Goal: Transaction & Acquisition: Purchase product/service

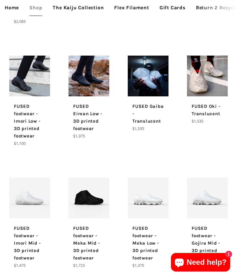
click at [157, 79] on img at bounding box center [148, 76] width 41 height 41
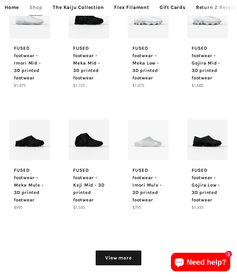
scroll to position [701, 0]
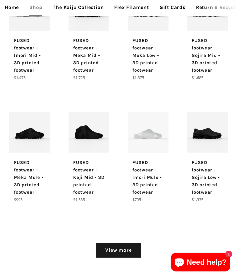
click at [125, 244] on link "View more" at bounding box center [118, 250] width 45 height 15
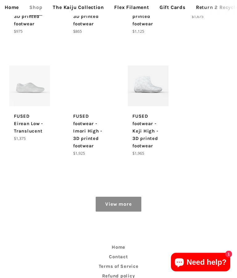
scroll to position [991, 0]
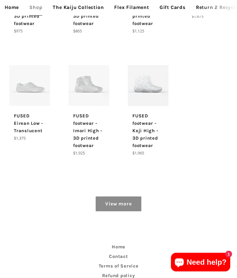
click at [127, 202] on link "View more" at bounding box center [118, 204] width 45 height 15
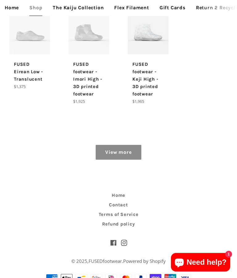
scroll to position [1068, 0]
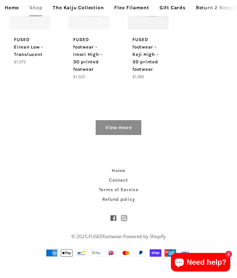
click at [118, 126] on link "View more" at bounding box center [118, 127] width 45 height 15
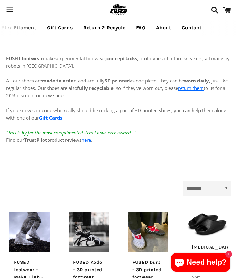
scroll to position [0, 115]
click at [160, 27] on link "About" at bounding box center [164, 27] width 24 height 15
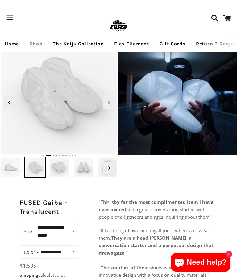
click at [30, 168] on img at bounding box center [34, 166] width 21 height 21
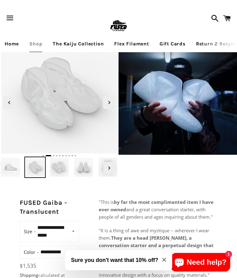
click at [54, 175] on img at bounding box center [59, 166] width 21 height 21
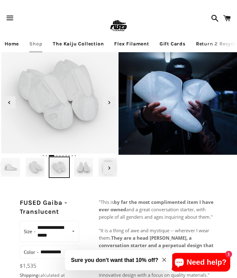
click at [81, 168] on img at bounding box center [83, 166] width 21 height 21
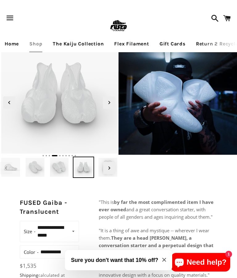
click at [113, 167] on span "Next slide" at bounding box center [109, 168] width 12 height 12
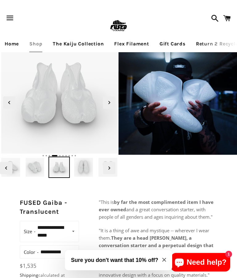
click at [84, 168] on img at bounding box center [83, 166] width 21 height 21
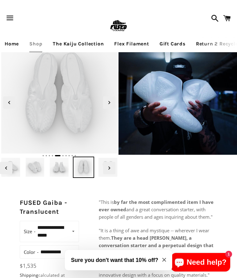
click at [86, 174] on img at bounding box center [83, 166] width 21 height 21
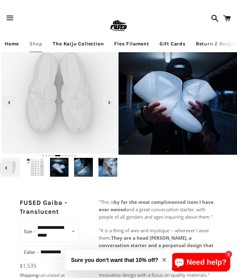
click at [68, 177] on img at bounding box center [59, 166] width 21 height 21
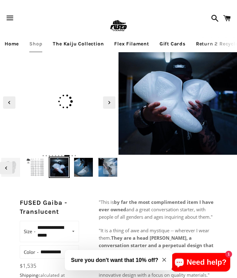
click at [62, 170] on img at bounding box center [59, 166] width 21 height 21
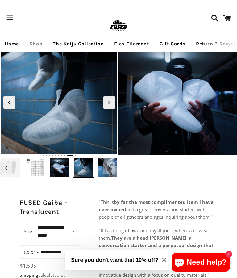
click at [91, 166] on img at bounding box center [83, 166] width 21 height 21
click at [103, 172] on span "Next slide" at bounding box center [109, 168] width 12 height 12
click at [113, 168] on span "Next slide" at bounding box center [109, 168] width 12 height 12
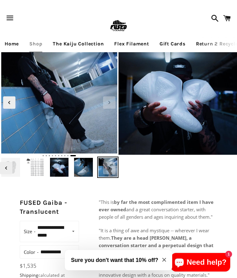
click at [102, 175] on img at bounding box center [107, 166] width 21 height 21
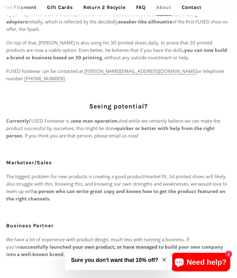
scroll to position [89, 0]
click at [186, 10] on link "Contact" at bounding box center [191, 7] width 29 height 15
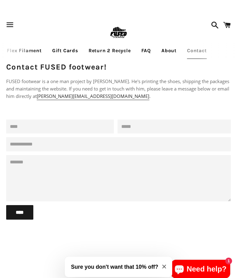
scroll to position [0, 98]
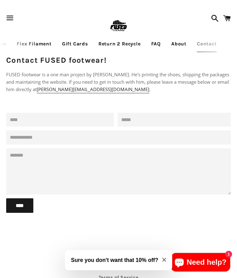
click at [162, 46] on link "FAQ" at bounding box center [156, 43] width 19 height 15
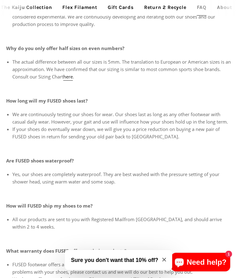
scroll to position [161, 0]
click at [89, 9] on link "Flex Filament" at bounding box center [80, 7] width 44 height 15
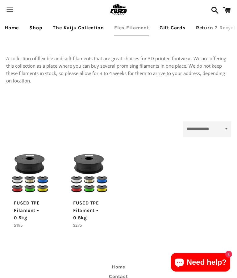
select select "**********"
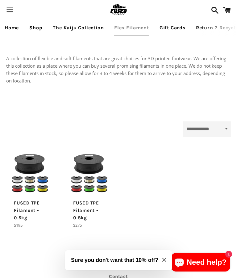
click at [83, 25] on link "The Kaiju Collection" at bounding box center [78, 27] width 60 height 15
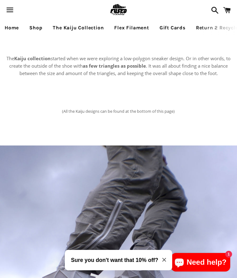
click at [82, 28] on link "The Kaiju Collection" at bounding box center [78, 27] width 60 height 15
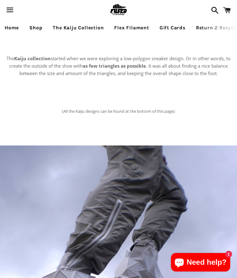
click at [11, 19] on button "Menu" at bounding box center [10, 10] width 14 height 19
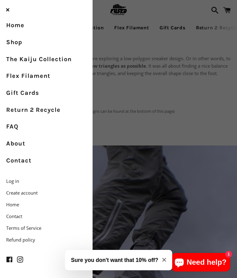
click at [17, 42] on link "Shop" at bounding box center [46, 42] width 93 height 17
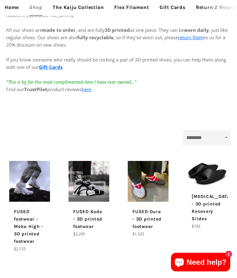
scroll to position [51, 0]
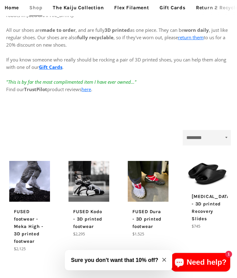
click at [207, 175] on img at bounding box center [207, 174] width 41 height 26
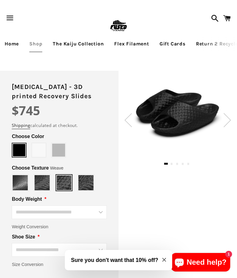
type input "****"
click at [185, 119] on img at bounding box center [177, 113] width 89 height 56
click at [187, 112] on img at bounding box center [177, 113] width 89 height 56
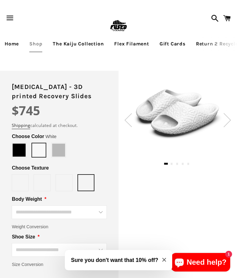
type input "*****"
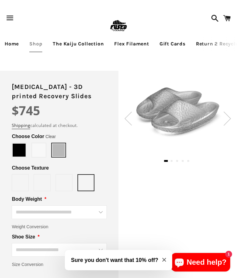
type input "****"
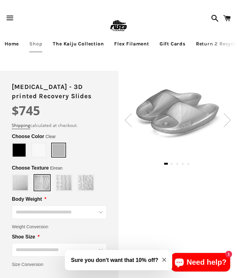
type input "*****"
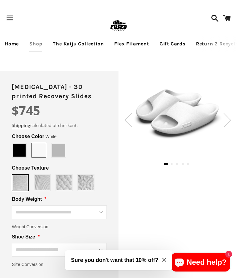
click at [196, 118] on img at bounding box center [177, 113] width 89 height 56
click at [226, 122] on img at bounding box center [227, 120] width 8 height 14
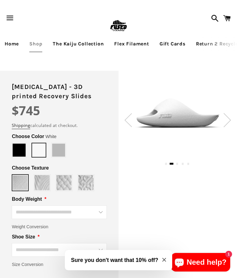
click at [227, 120] on img at bounding box center [227, 120] width 8 height 14
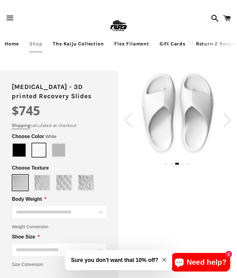
click at [9, 17] on span "button" at bounding box center [10, 18] width 14 height 19
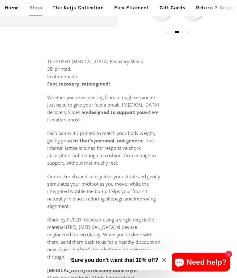
scroll to position [278, 0]
